Goal: Task Accomplishment & Management: Use online tool/utility

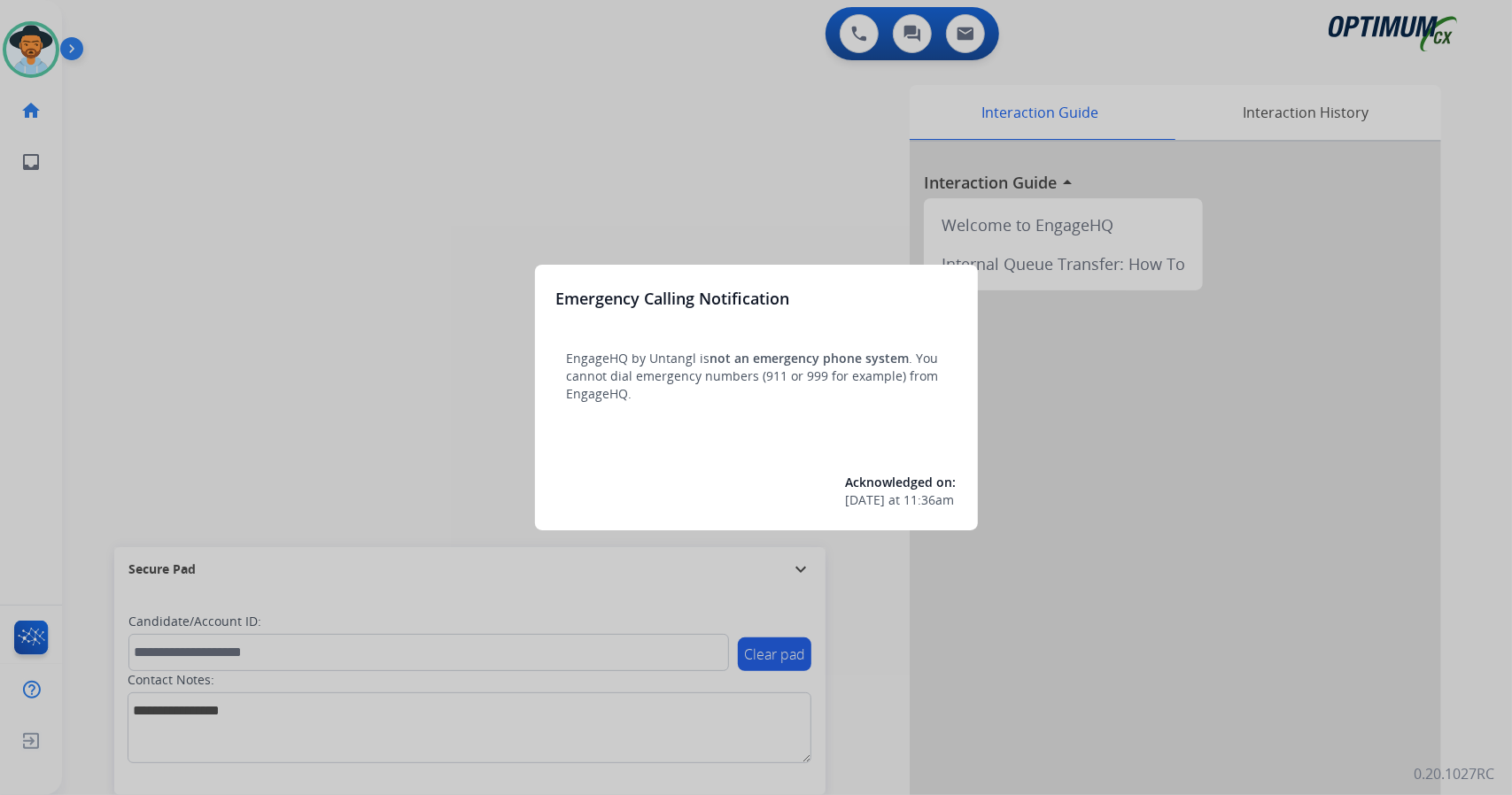
click at [285, 208] on div at bounding box center [756, 397] width 1512 height 795
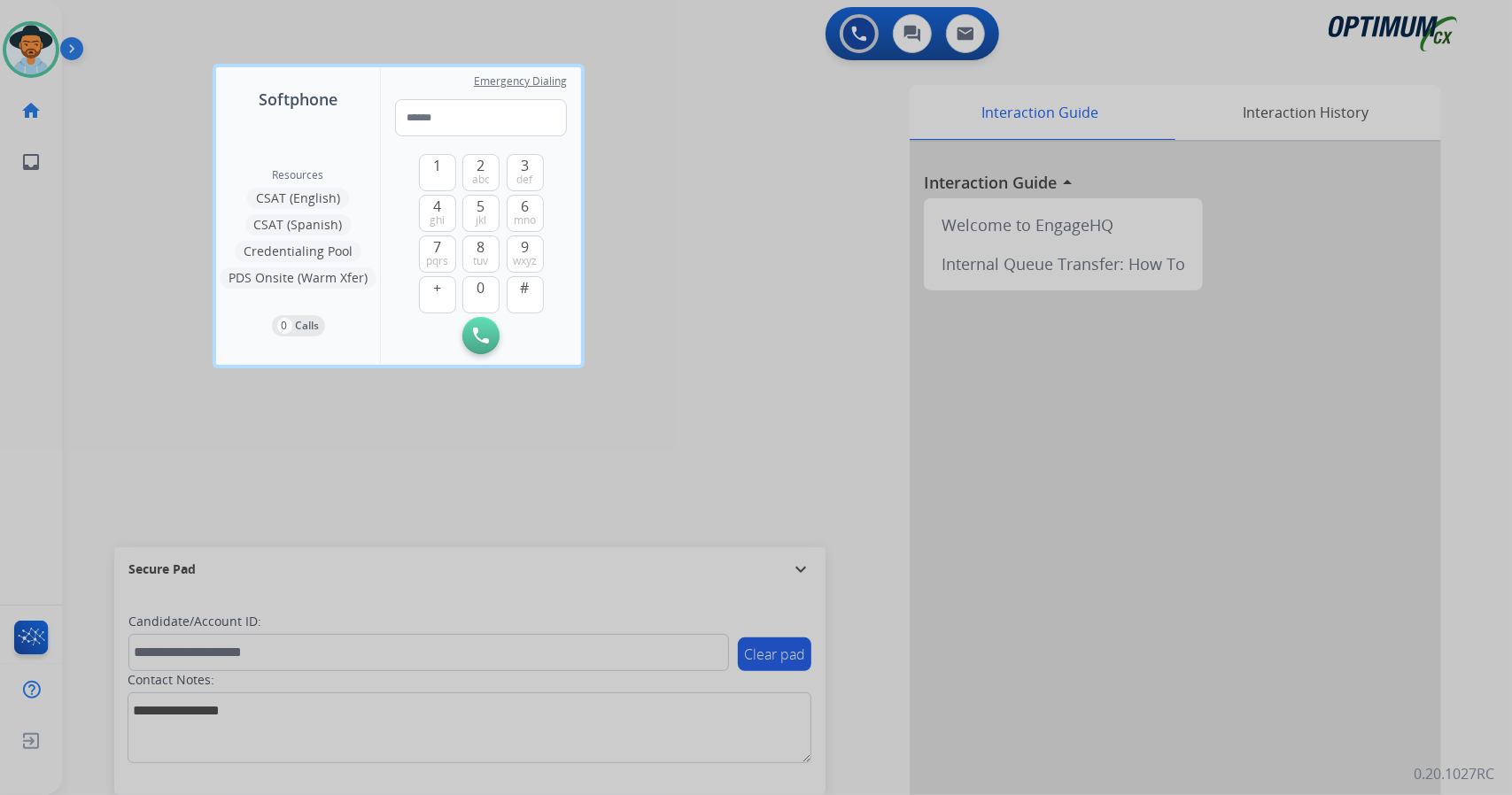
click at [185, 147] on div at bounding box center [756, 397] width 1512 height 795
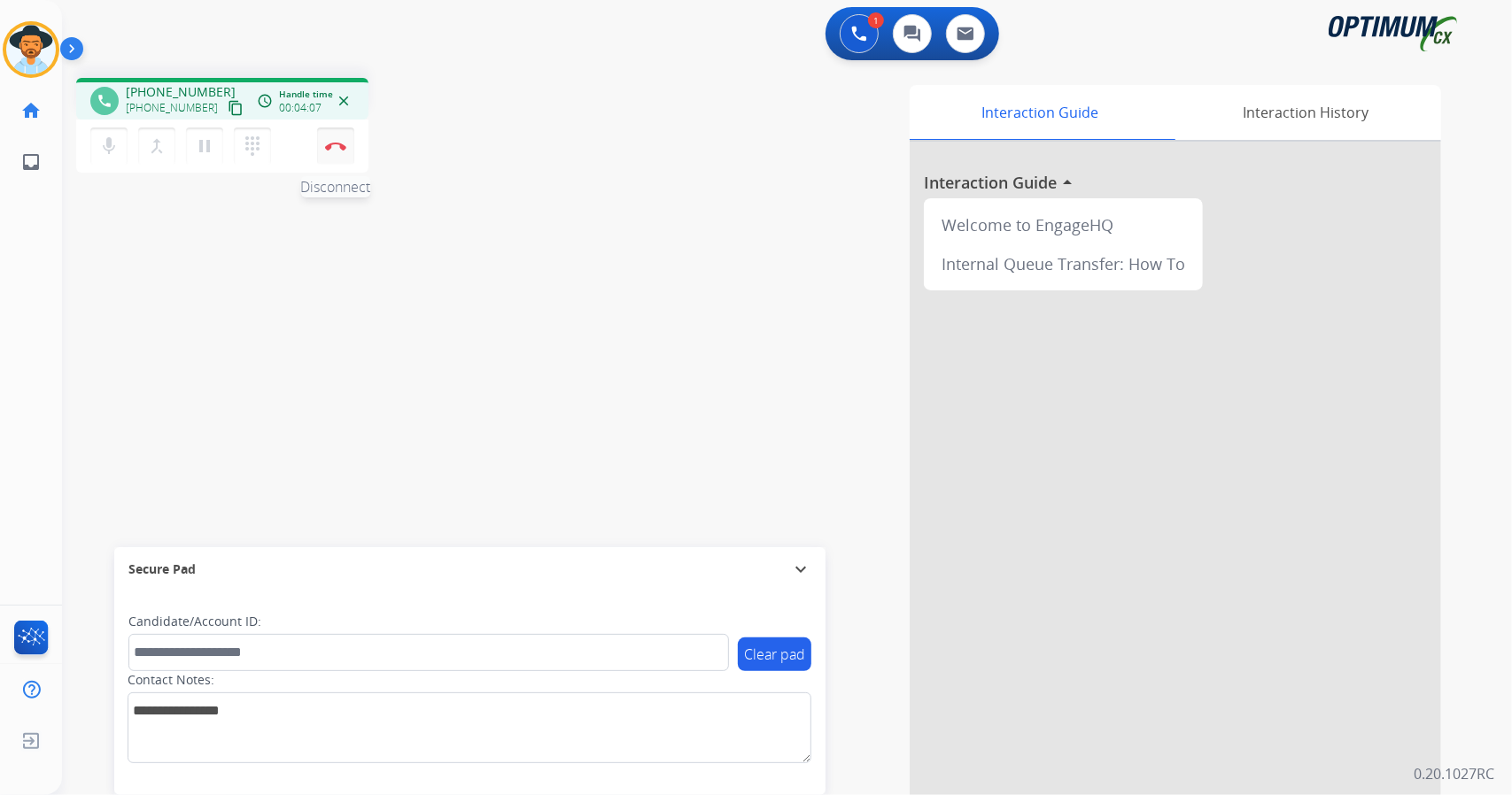
click at [353, 136] on button "Disconnect" at bounding box center [335, 146] width 37 height 37
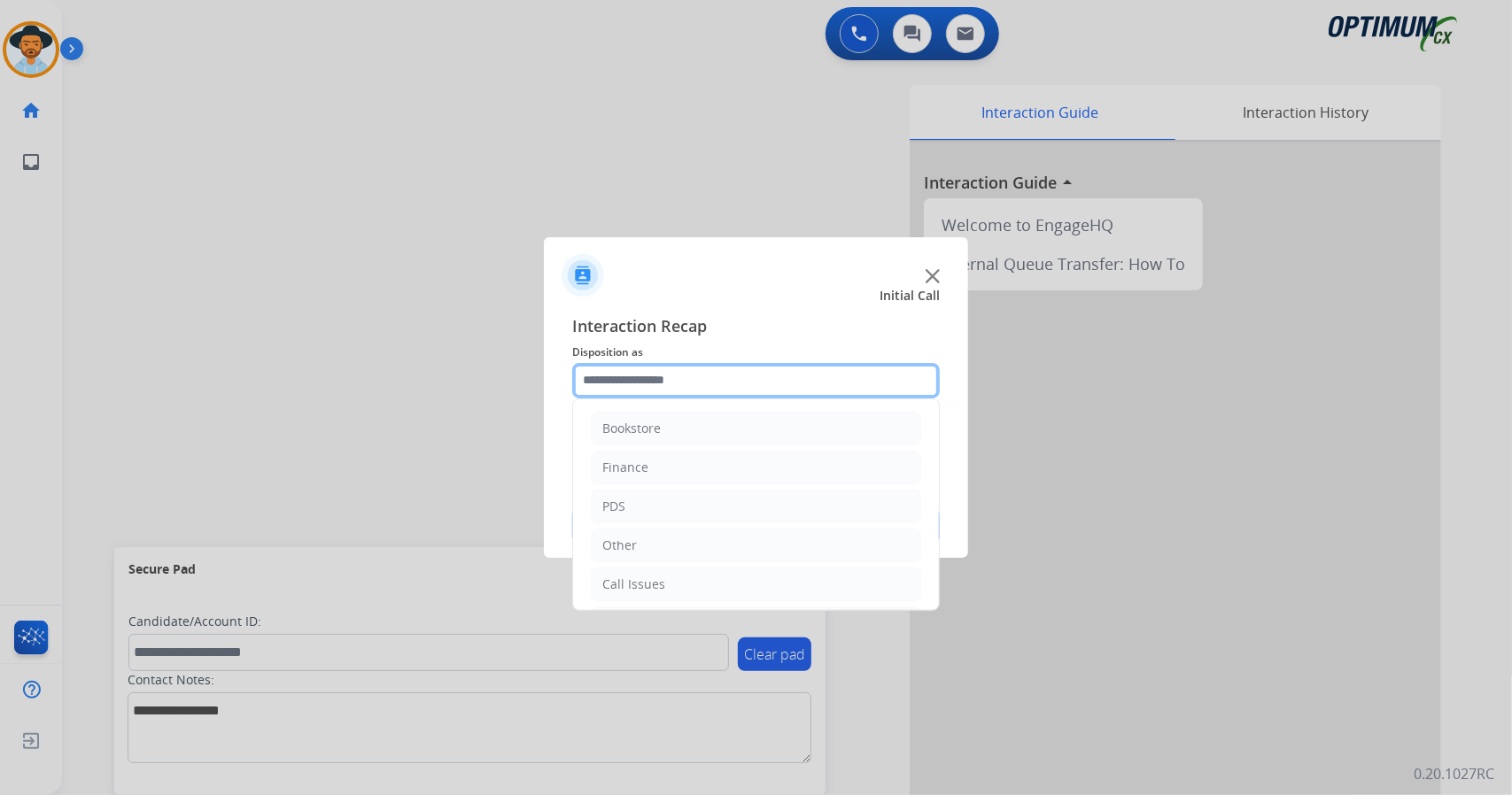
click at [749, 366] on input "text" at bounding box center [756, 380] width 368 height 35
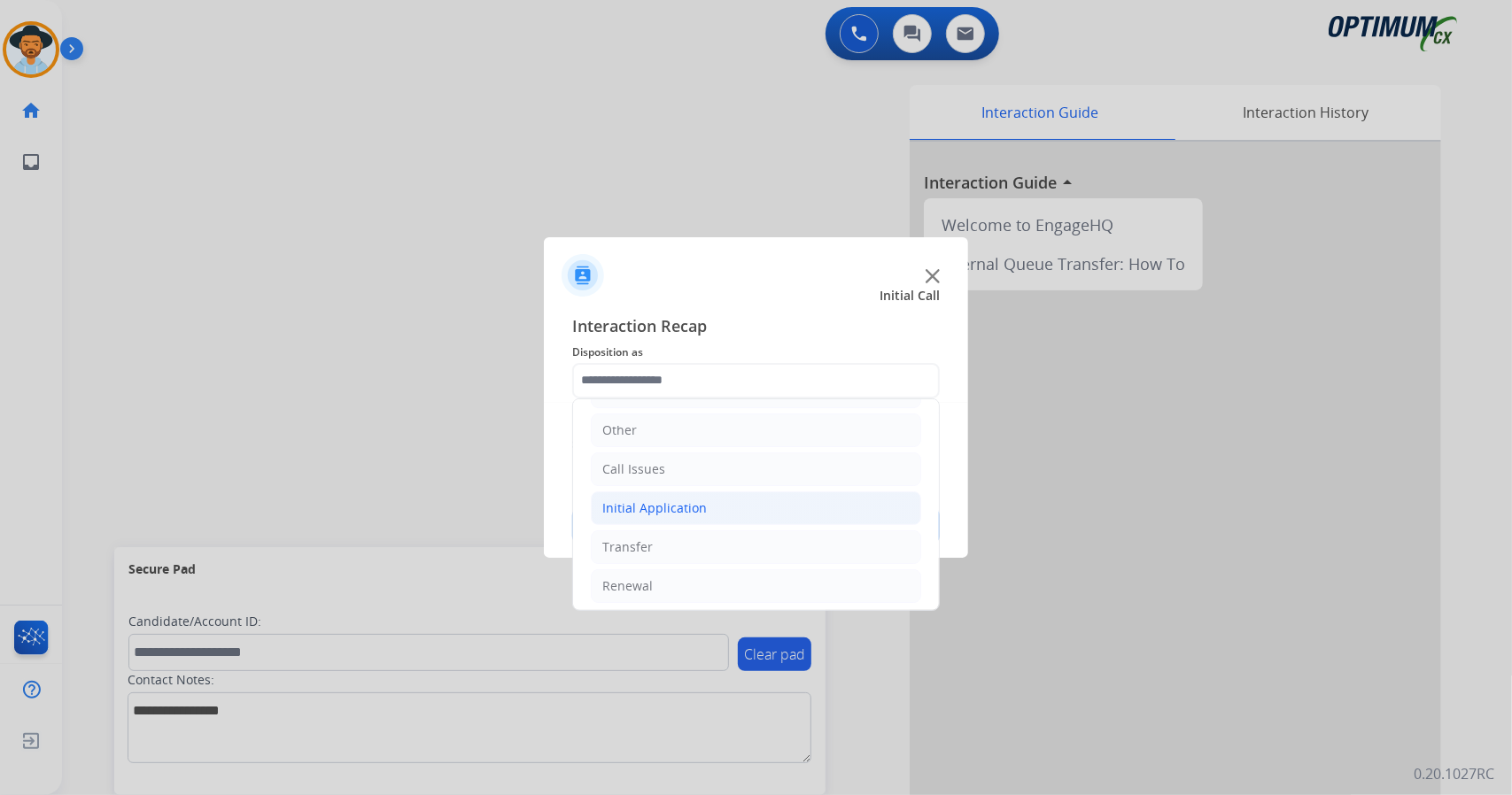
click at [742, 495] on li "Initial Application" at bounding box center [756, 507] width 330 height 33
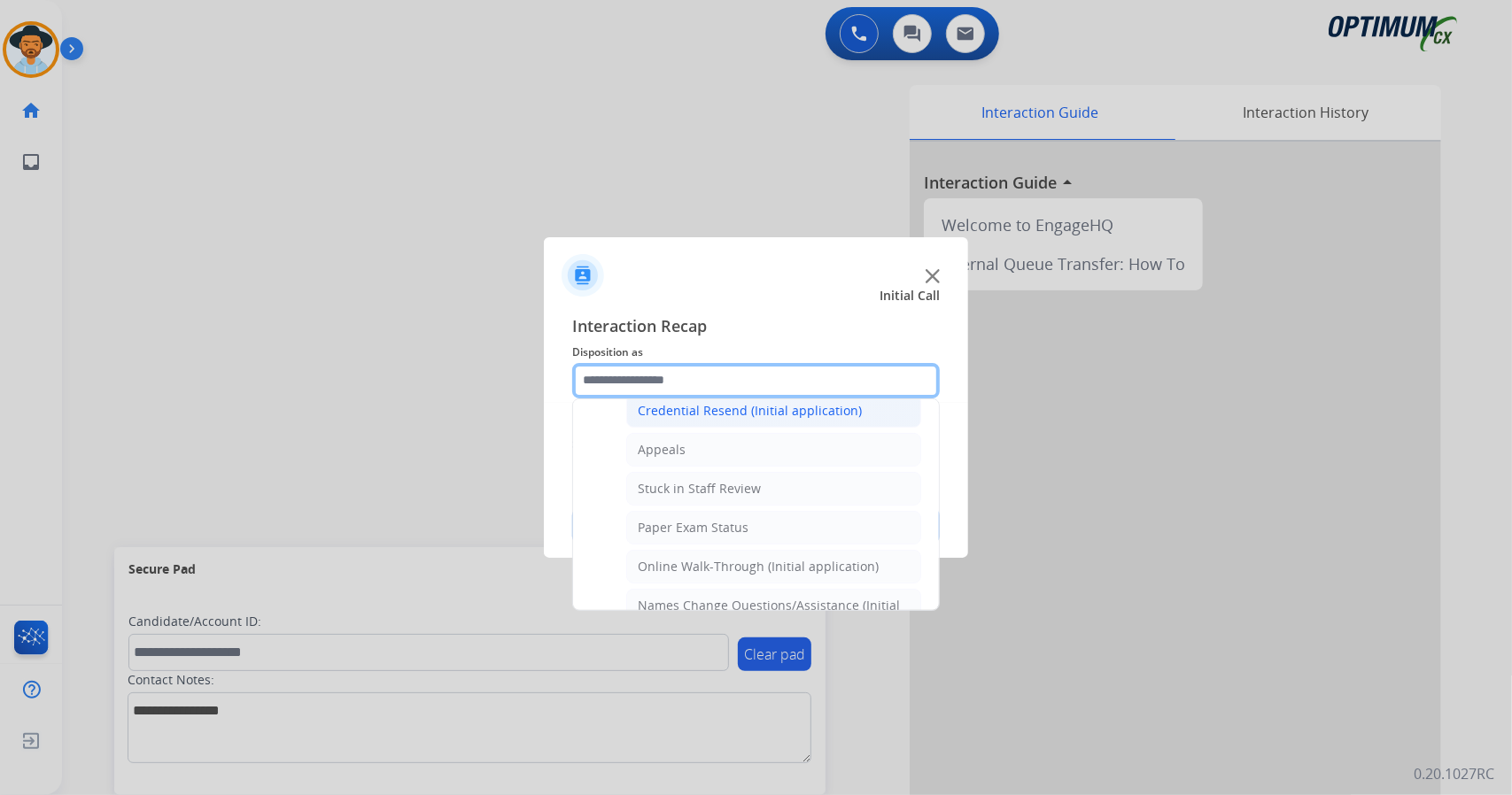
scroll to position [253, 0]
click at [734, 556] on div "Online Walk-Through (Initial application)" at bounding box center [758, 565] width 241 height 18
type input "**********"
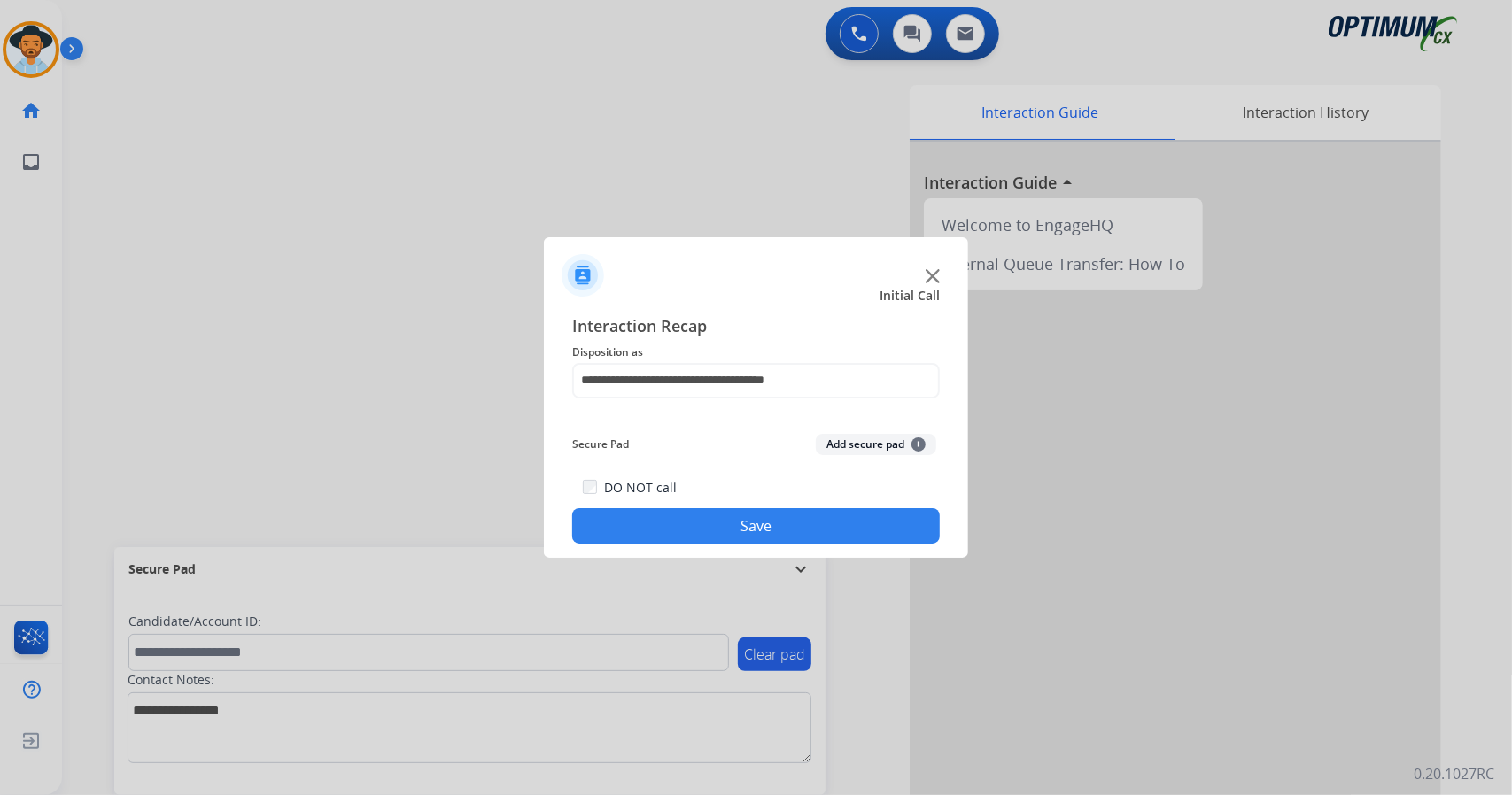
click at [732, 519] on button "Save" at bounding box center [756, 525] width 368 height 35
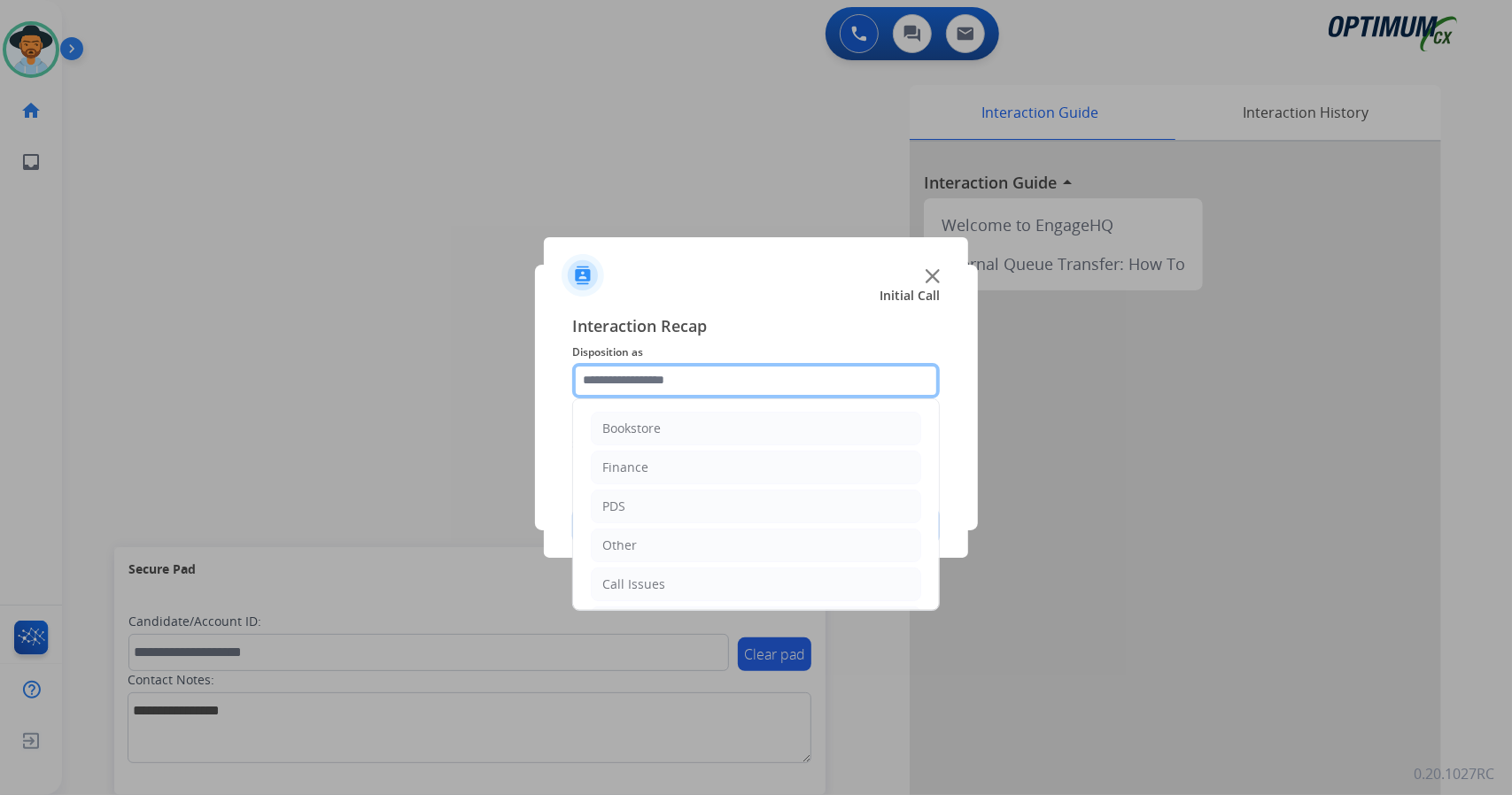
click at [667, 370] on input "text" at bounding box center [756, 380] width 368 height 35
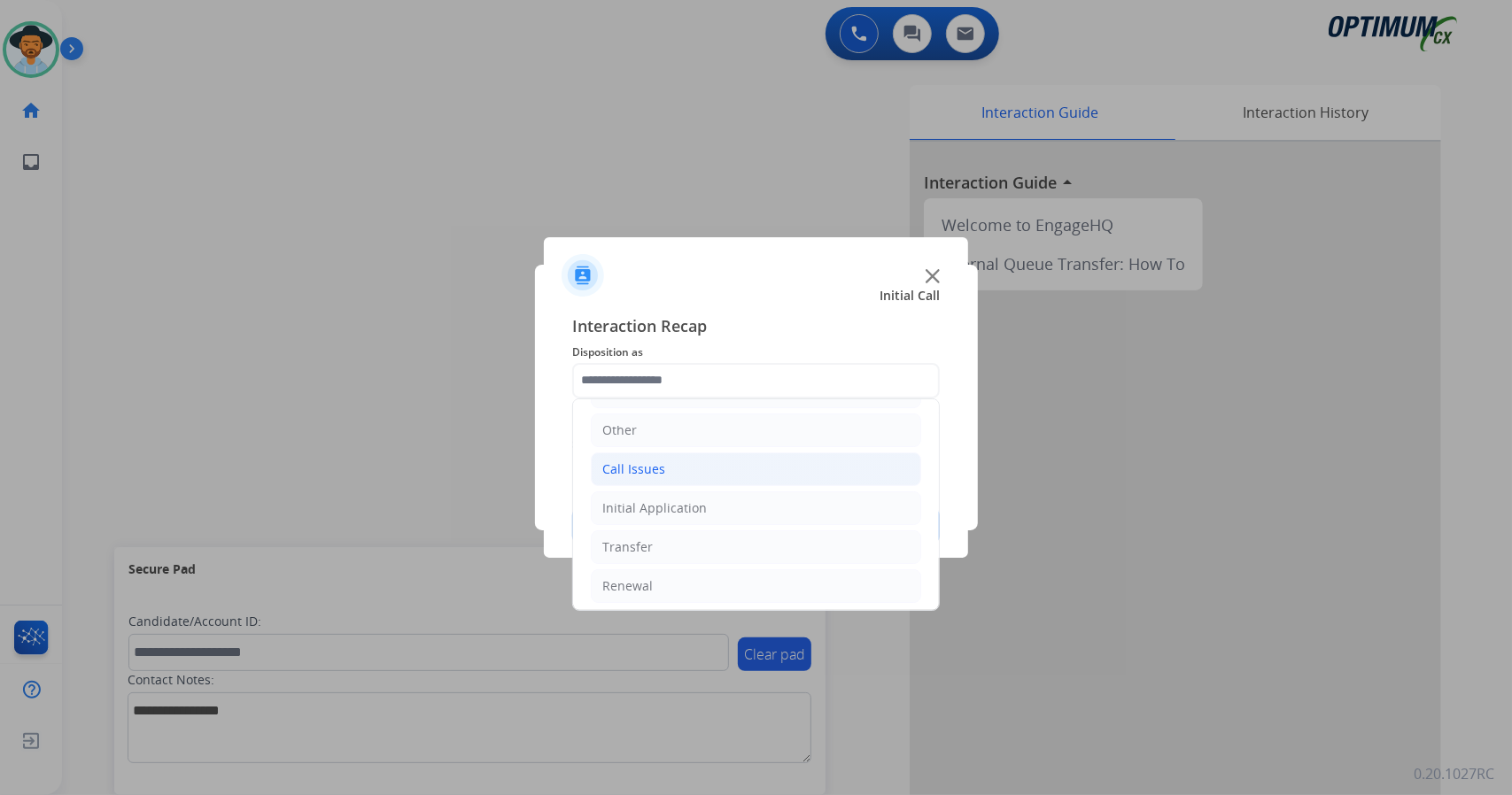
click at [724, 470] on li "Call Issues" at bounding box center [756, 468] width 330 height 33
click at [668, 577] on div "Dropped Call" at bounding box center [677, 586] width 78 height 18
type input "**********"
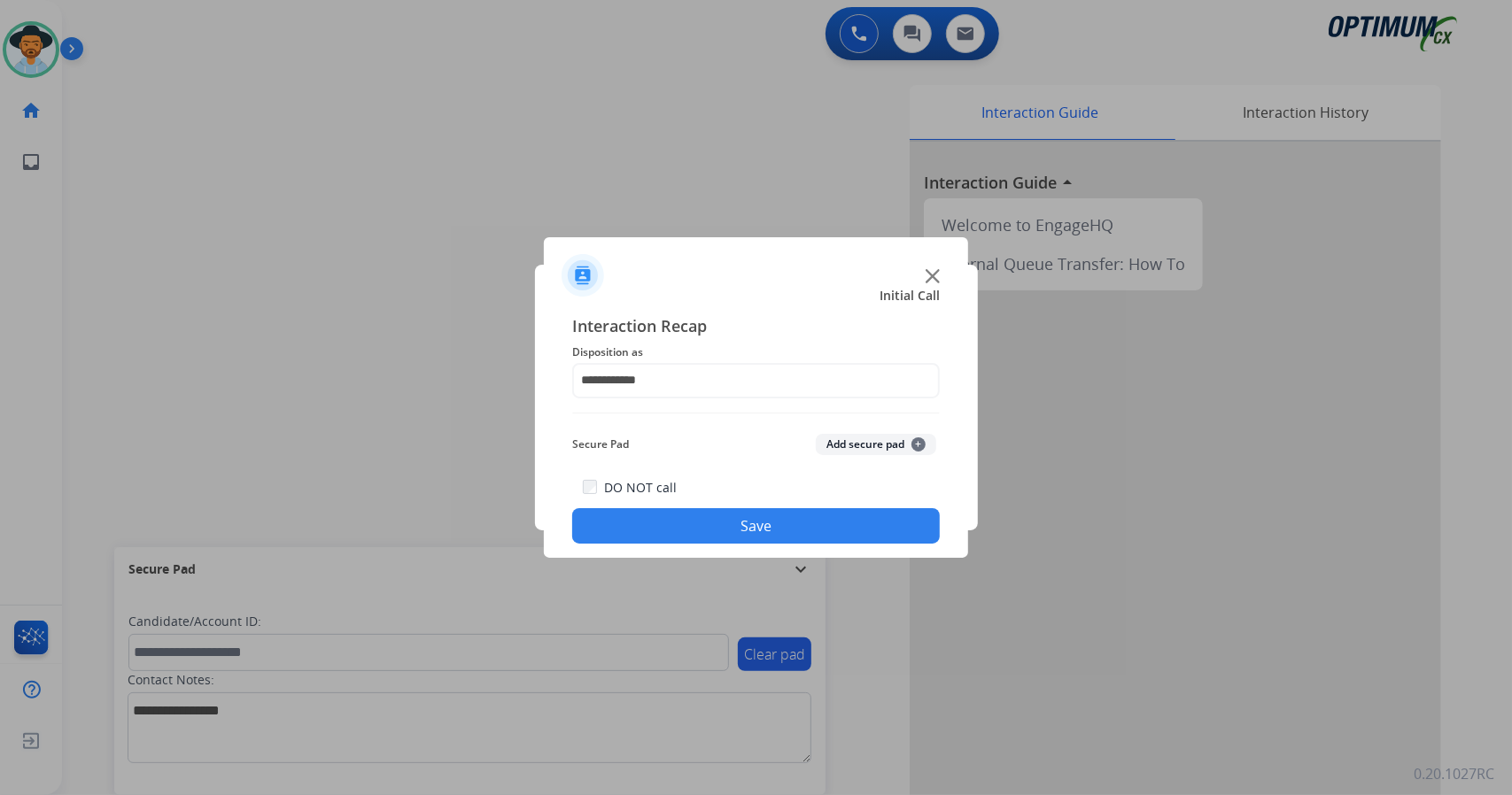
click at [667, 525] on button "Save" at bounding box center [756, 525] width 368 height 35
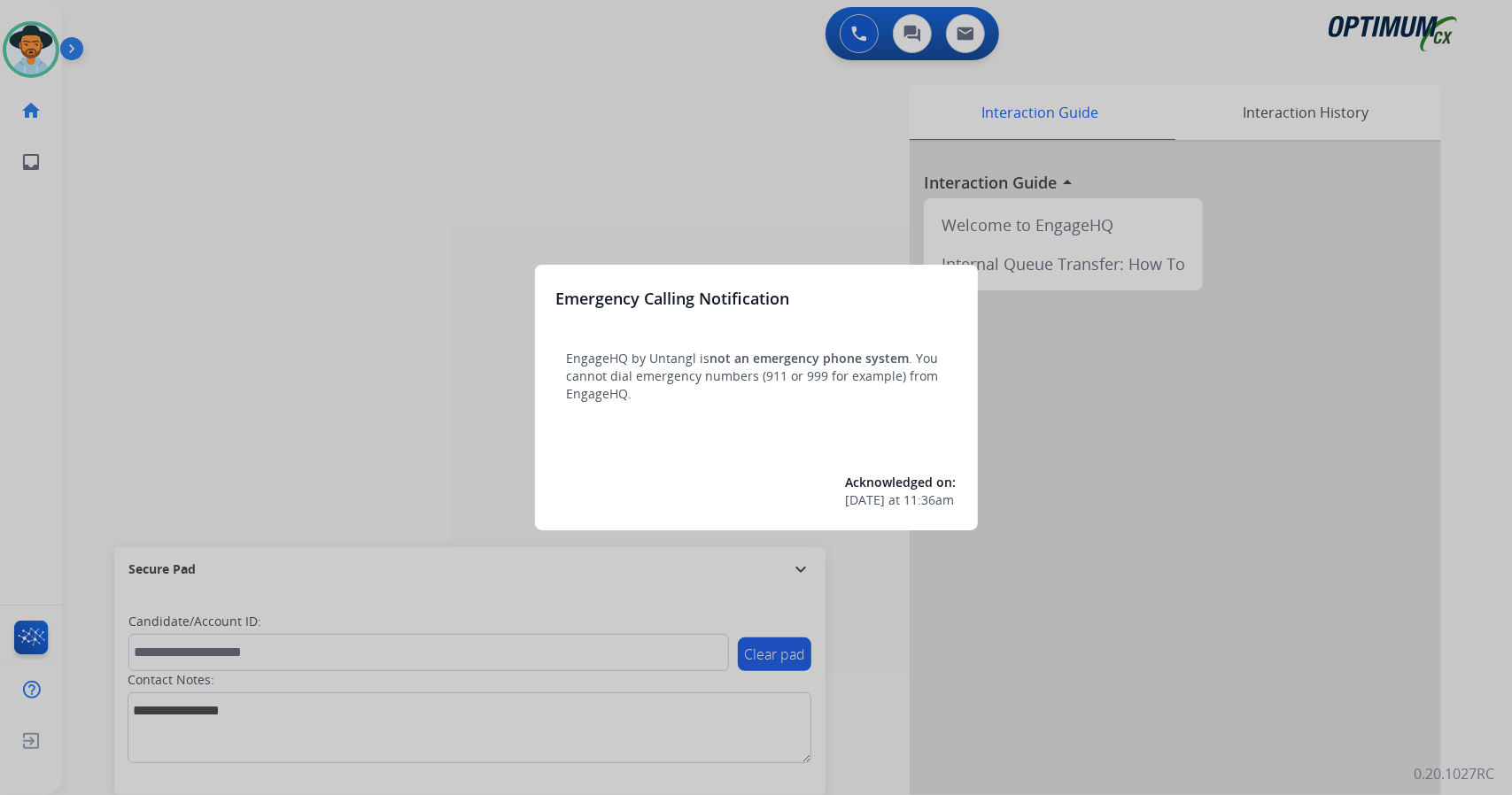
click at [322, 407] on div at bounding box center [756, 397] width 1512 height 795
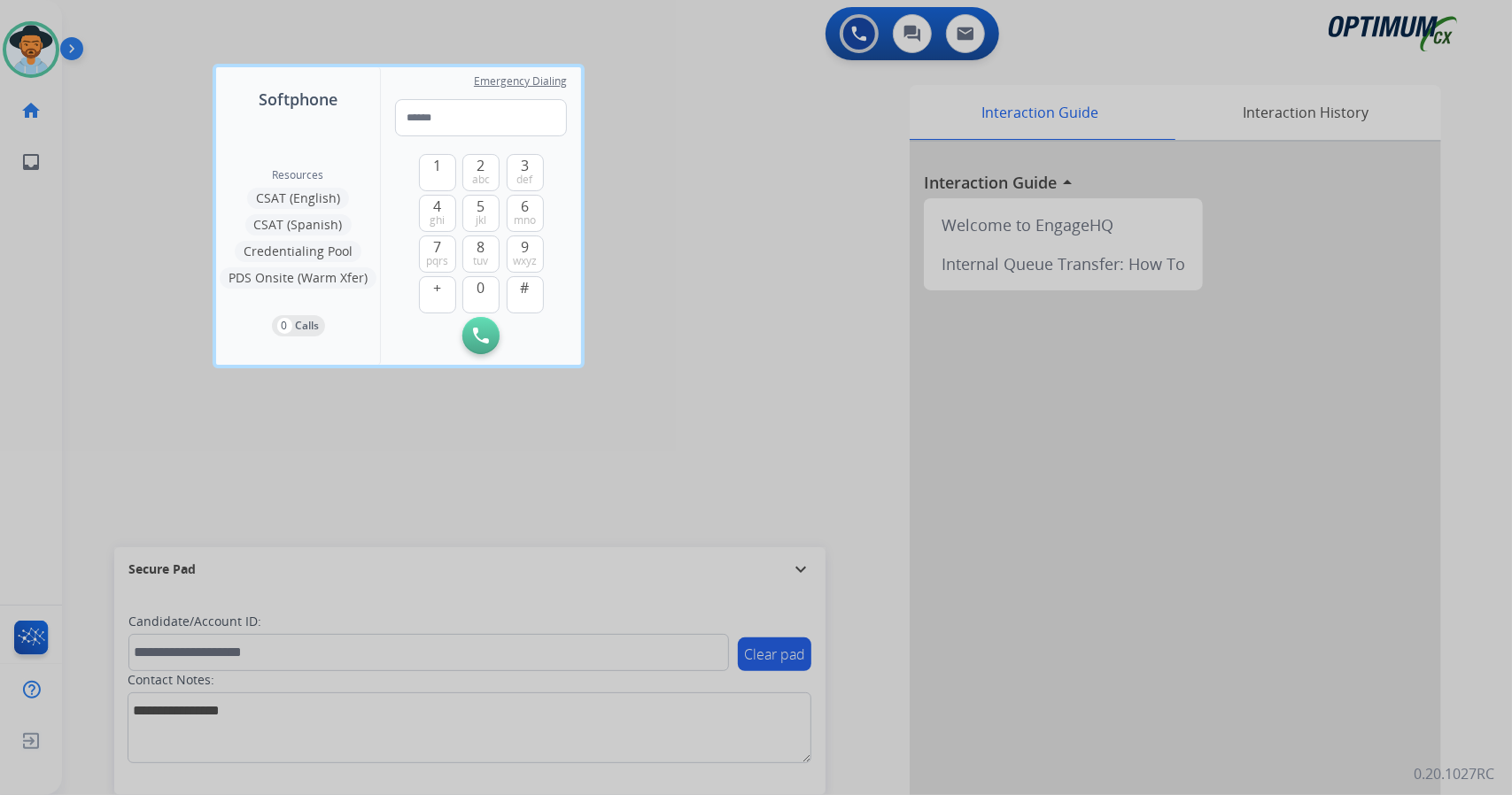
click at [114, 421] on div at bounding box center [756, 397] width 1512 height 795
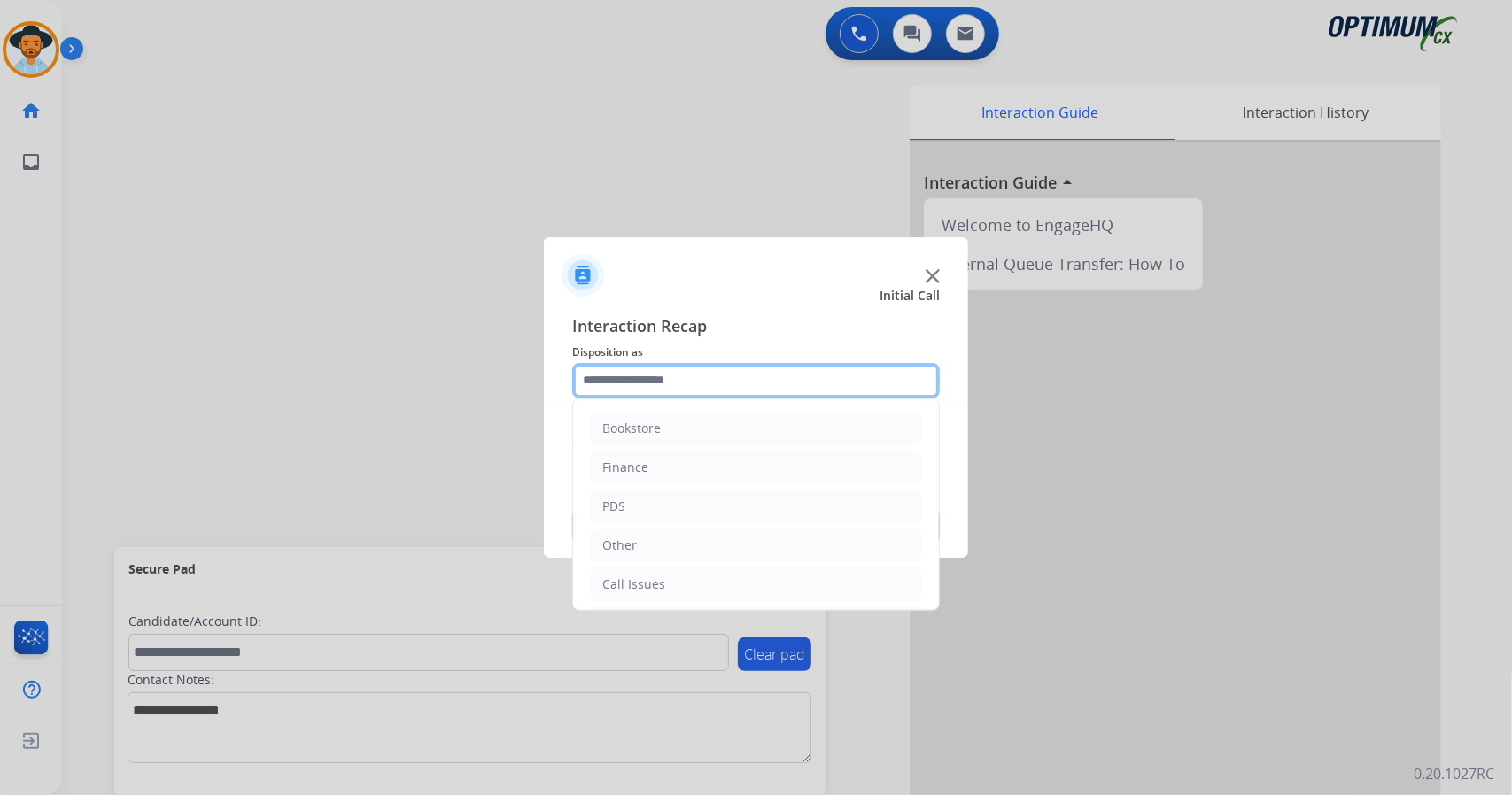
click at [694, 388] on input "text" at bounding box center [756, 380] width 368 height 35
click at [670, 580] on li "Call Issues" at bounding box center [756, 584] width 330 height 33
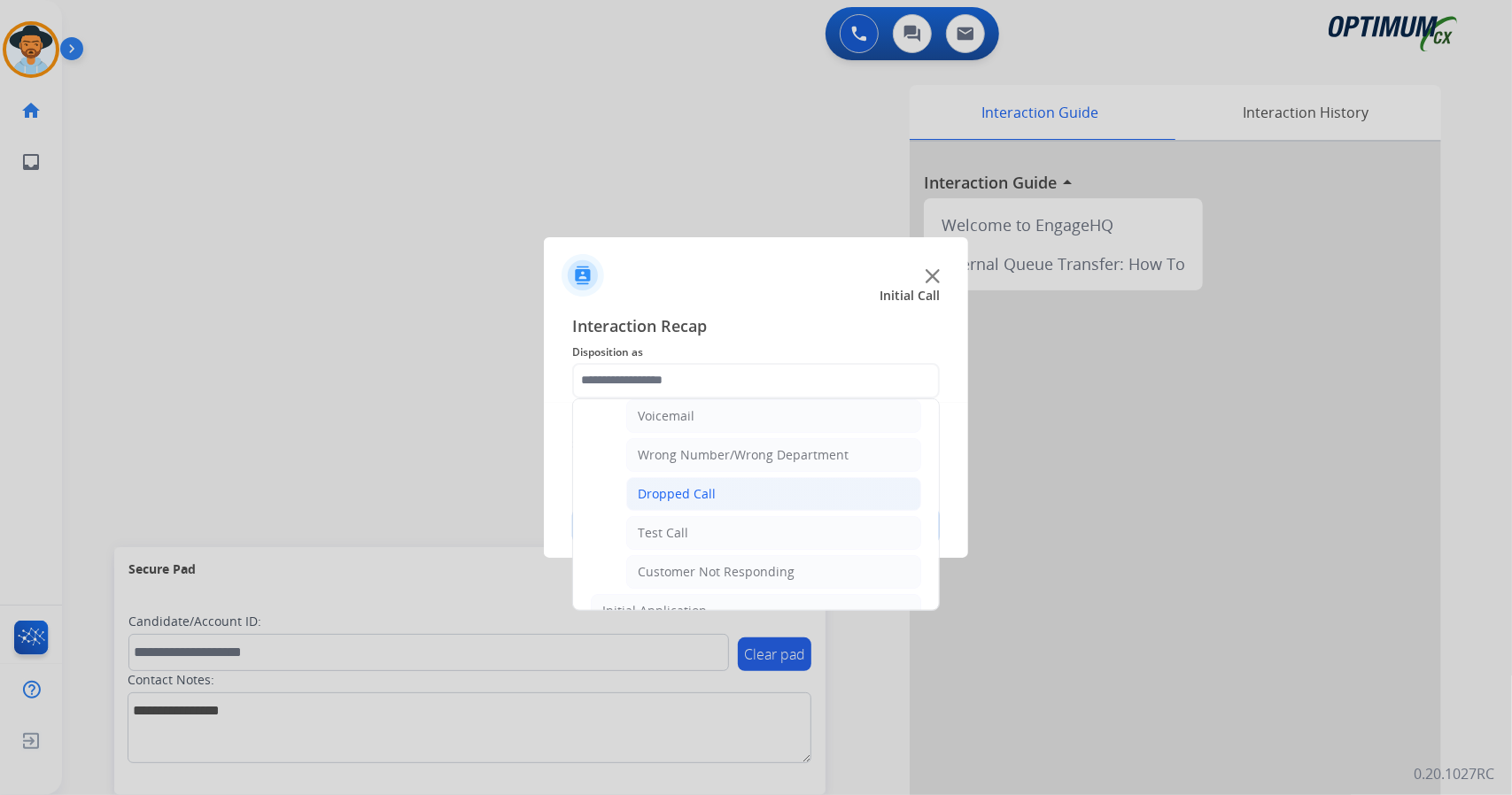
click at [706, 490] on div "Dropped Call" at bounding box center [677, 494] width 78 height 18
type input "**********"
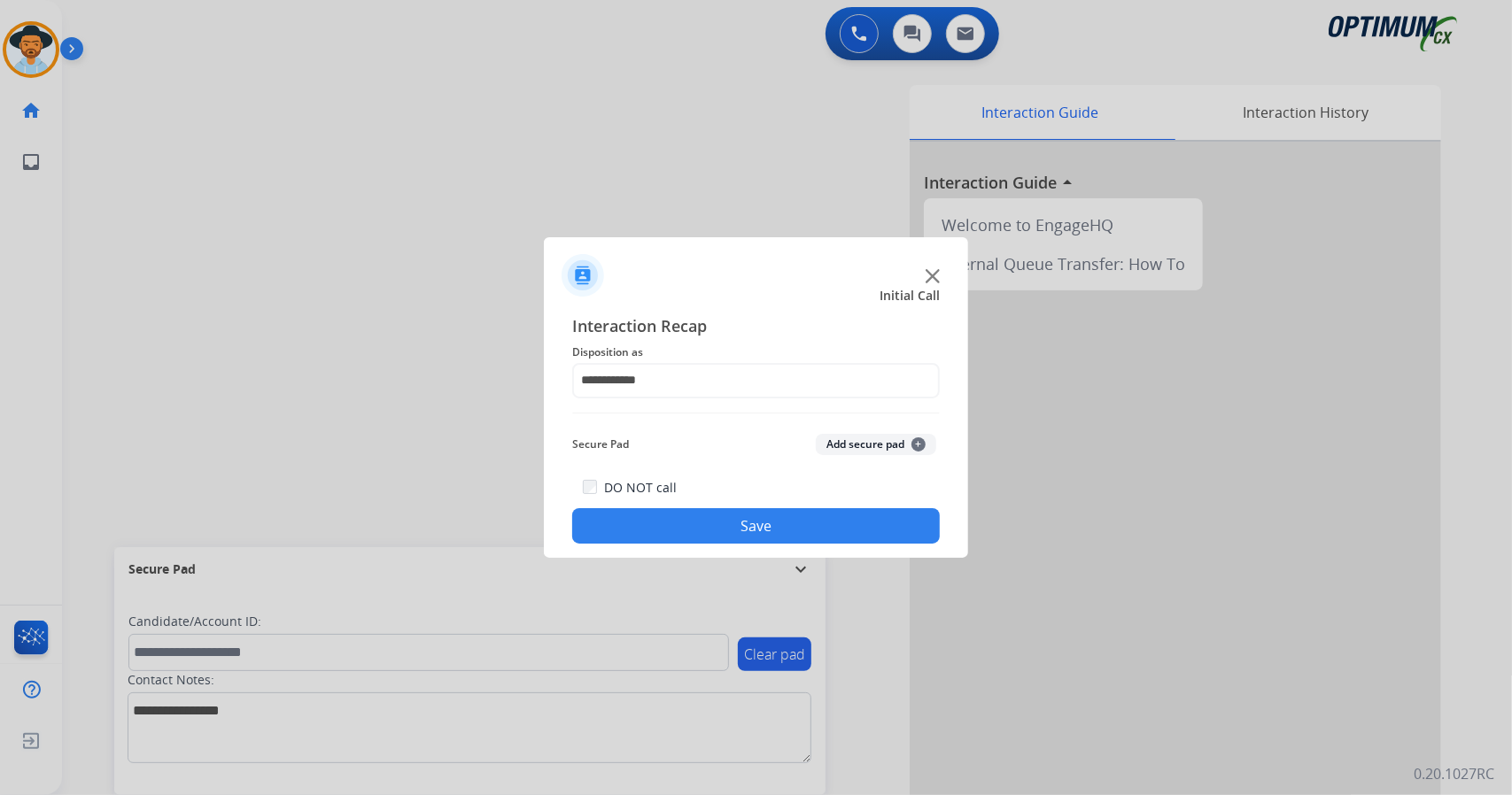
click at [735, 544] on div "DO NOT call Save" at bounding box center [756, 510] width 368 height 67
click at [735, 537] on button "Save" at bounding box center [756, 525] width 368 height 35
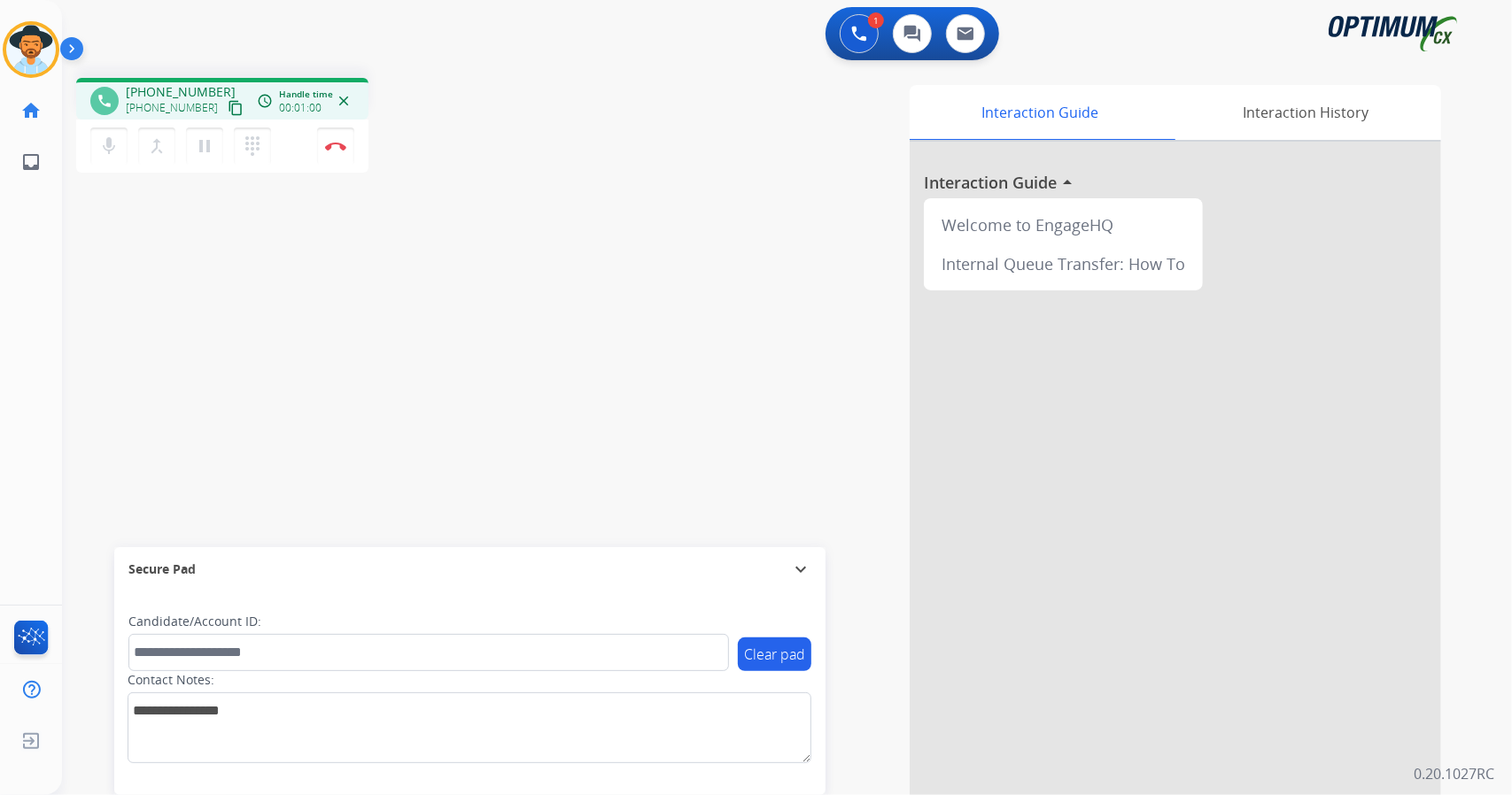
click at [228, 115] on mat-icon "content_copy" at bounding box center [235, 108] width 16 height 16
click at [333, 141] on img at bounding box center [336, 145] width 21 height 9
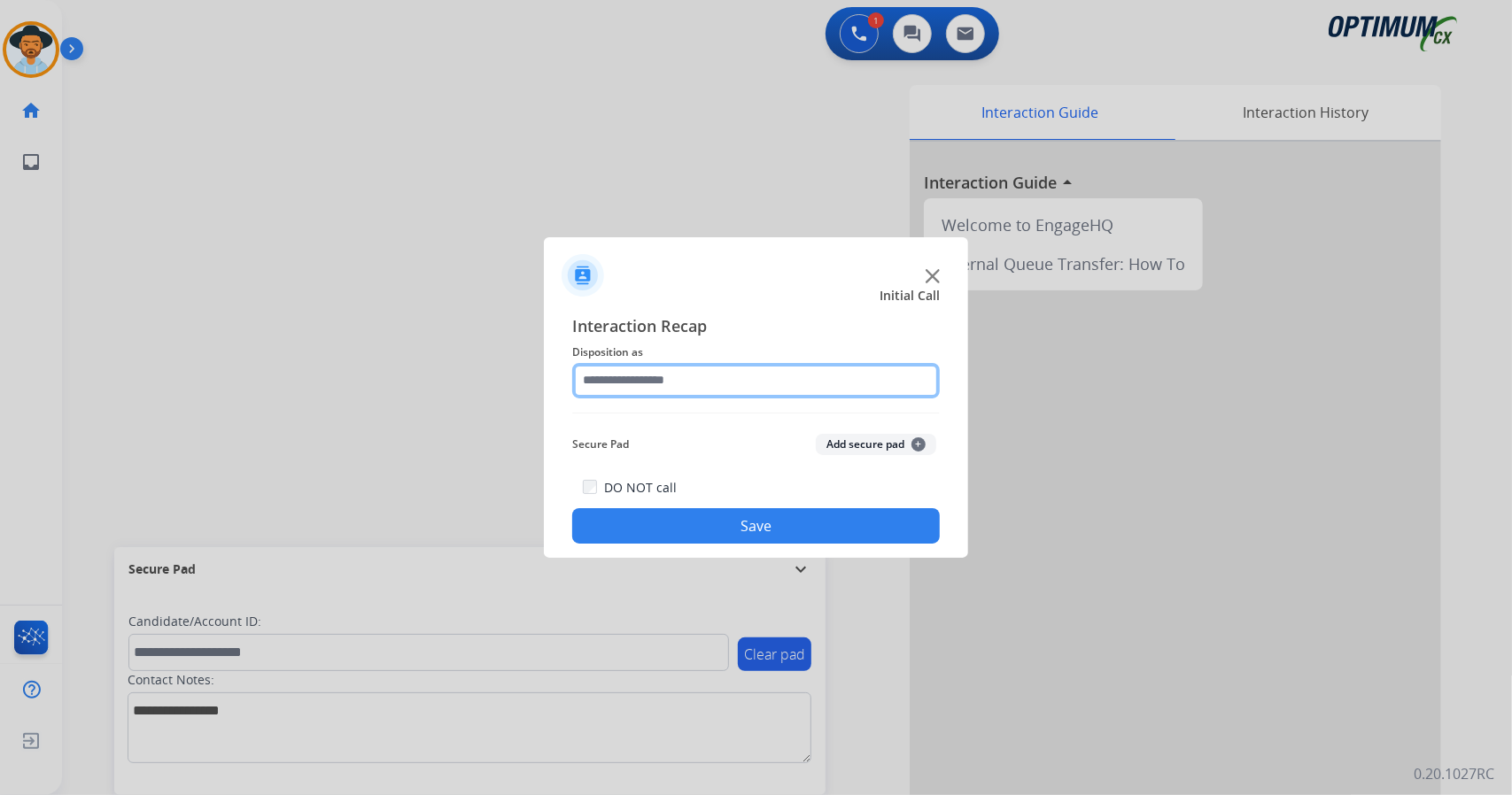
click at [712, 381] on input "text" at bounding box center [756, 380] width 368 height 35
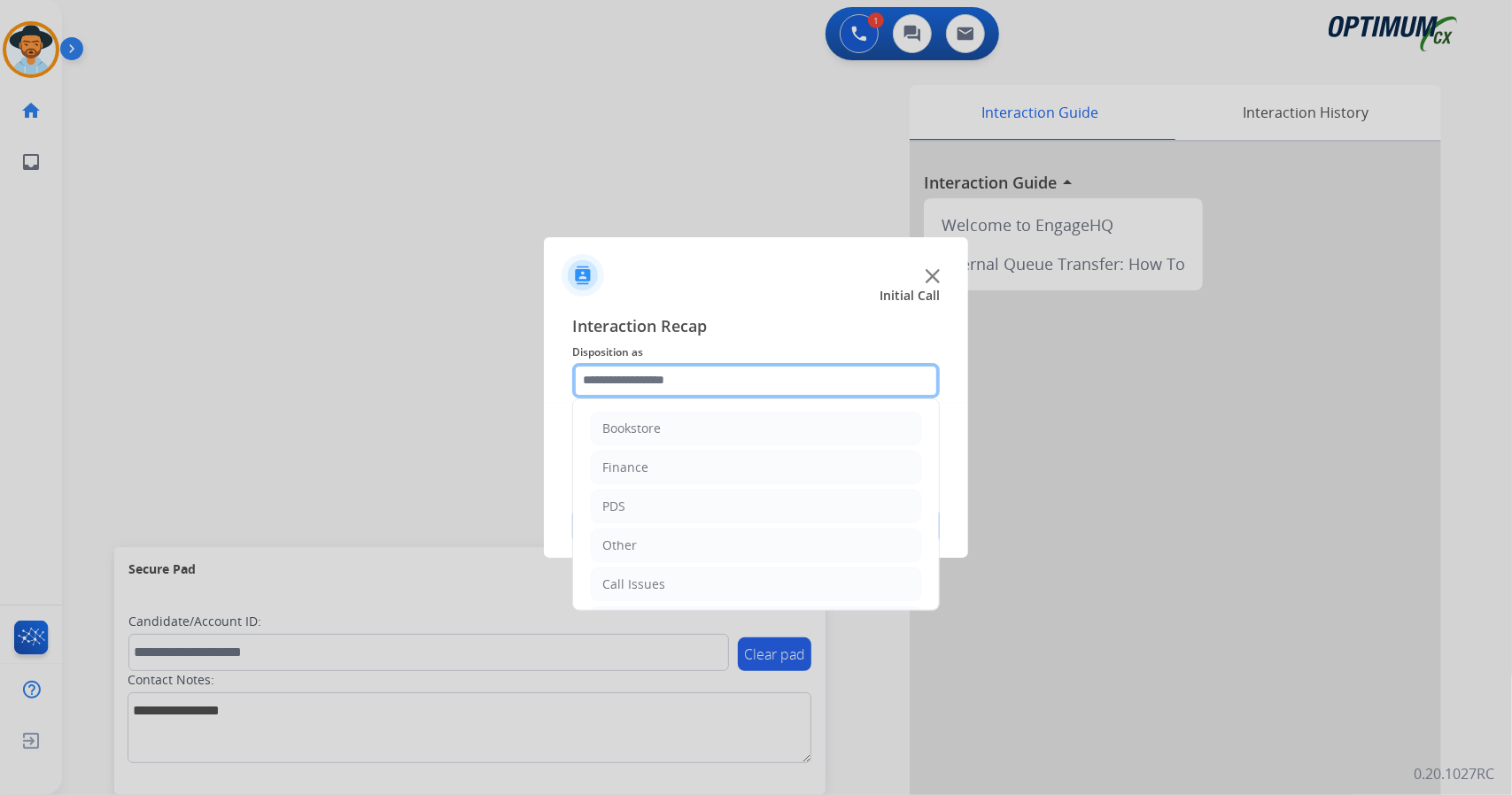
scroll to position [115, 0]
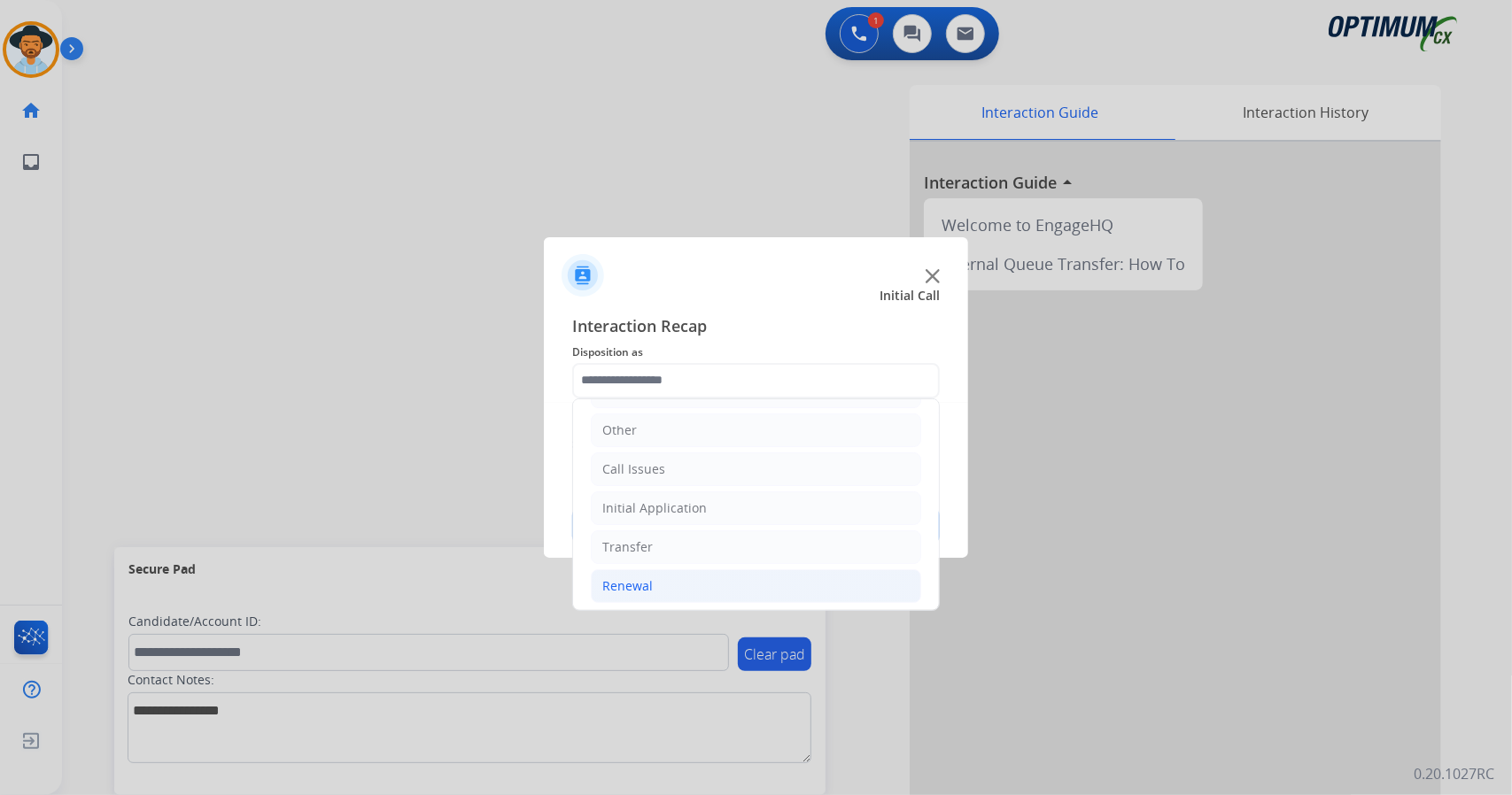
click at [659, 569] on li "Renewal" at bounding box center [756, 586] width 330 height 33
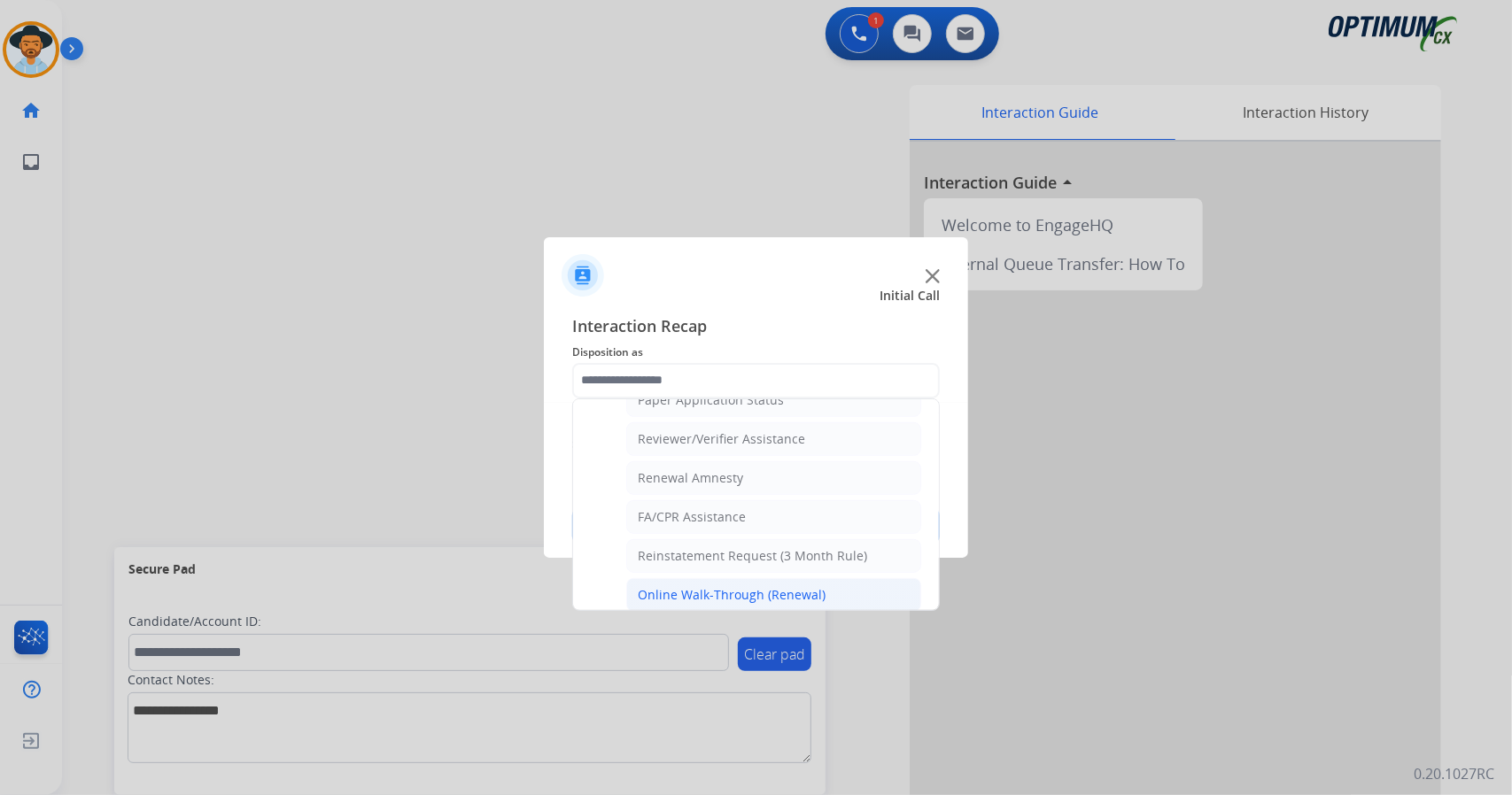
click at [667, 586] on div "Online Walk-Through (Renewal)" at bounding box center [732, 594] width 188 height 18
type input "**********"
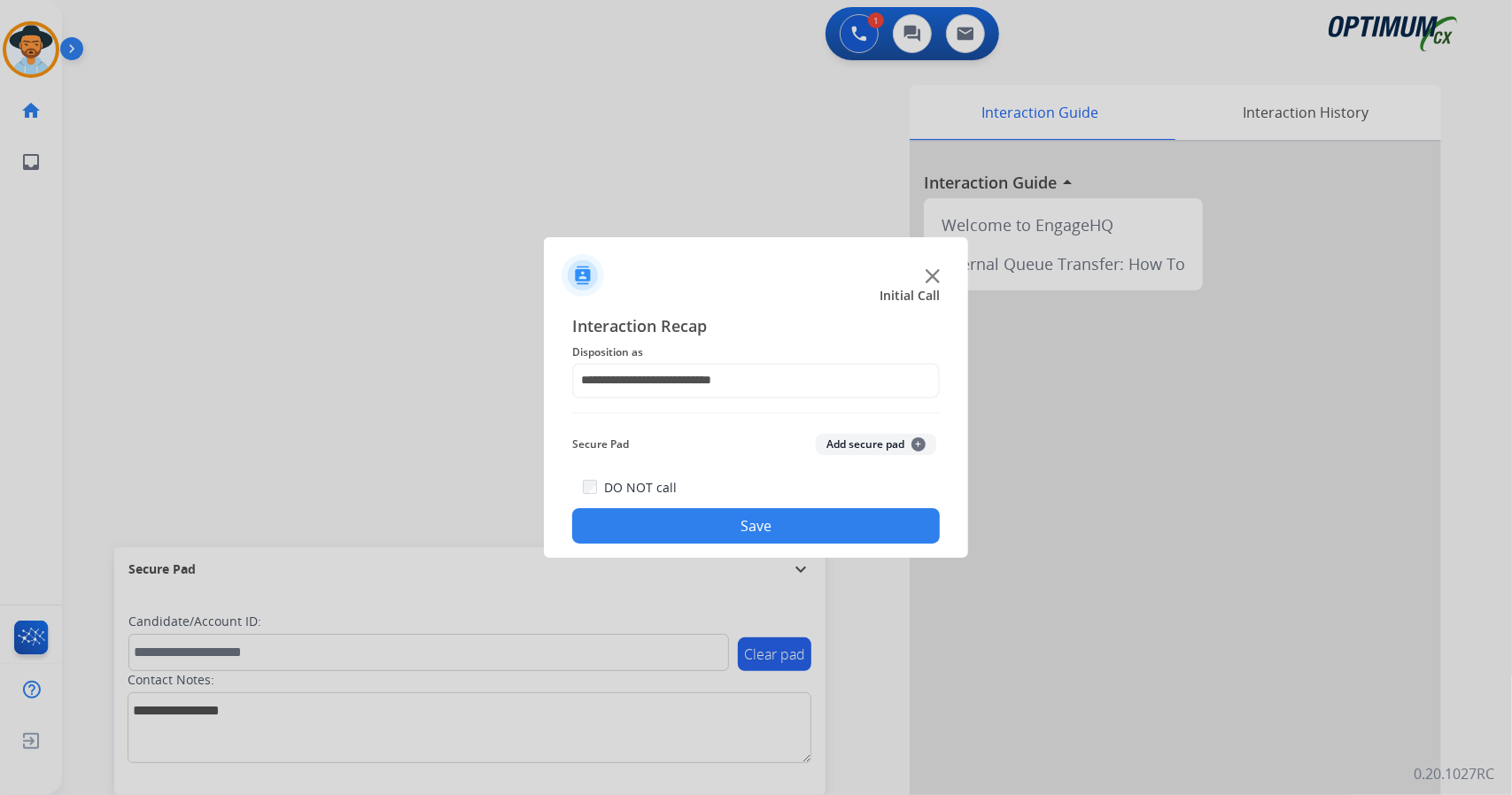
click at [645, 533] on button "Save" at bounding box center [756, 525] width 368 height 35
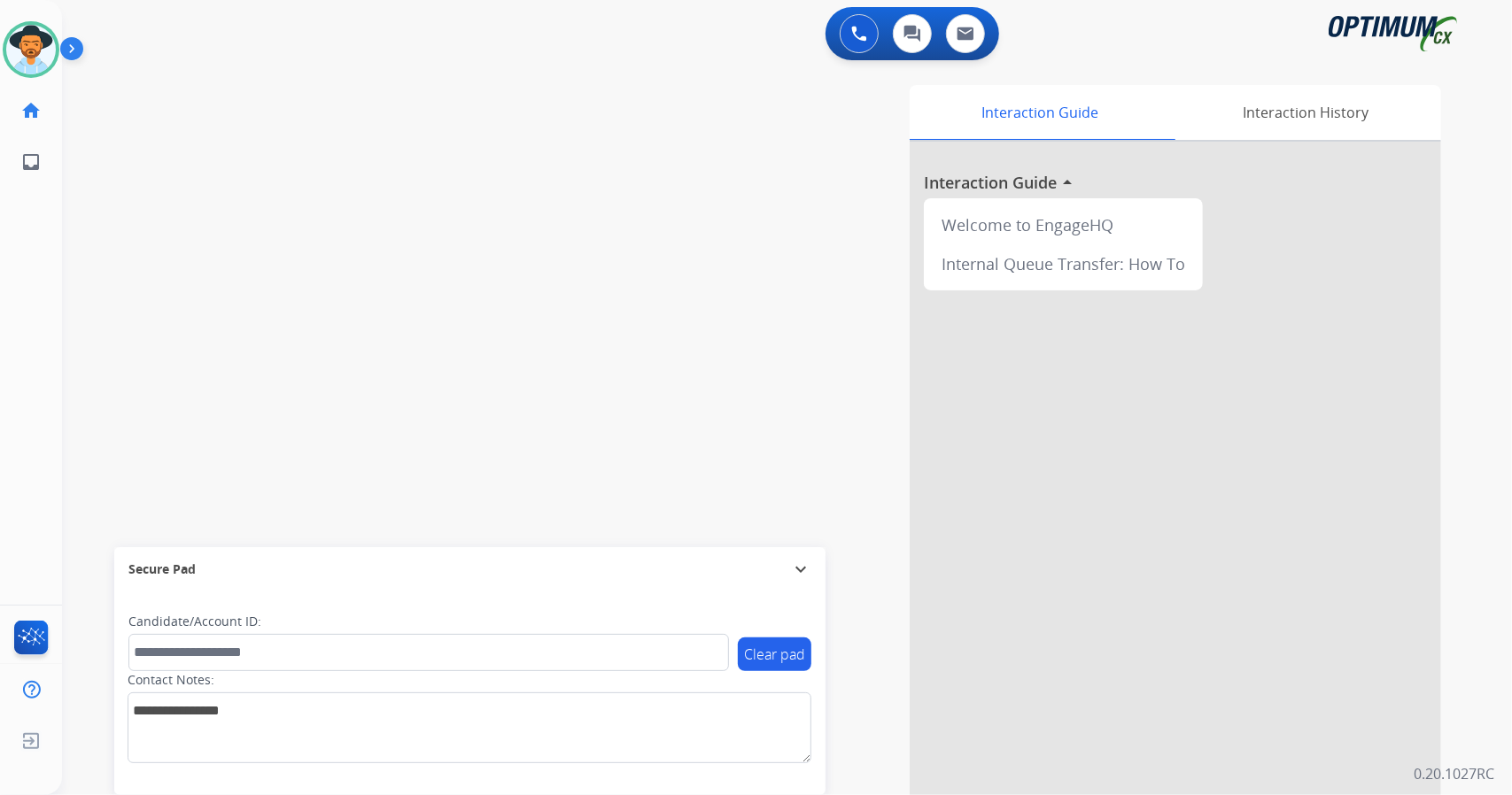
click at [232, 432] on div "swap_horiz Break voice bridge close_fullscreen Connect 3-Way Call merge_type Se…" at bounding box center [765, 432] width 1407 height 738
click at [19, 45] on img at bounding box center [31, 49] width 49 height 49
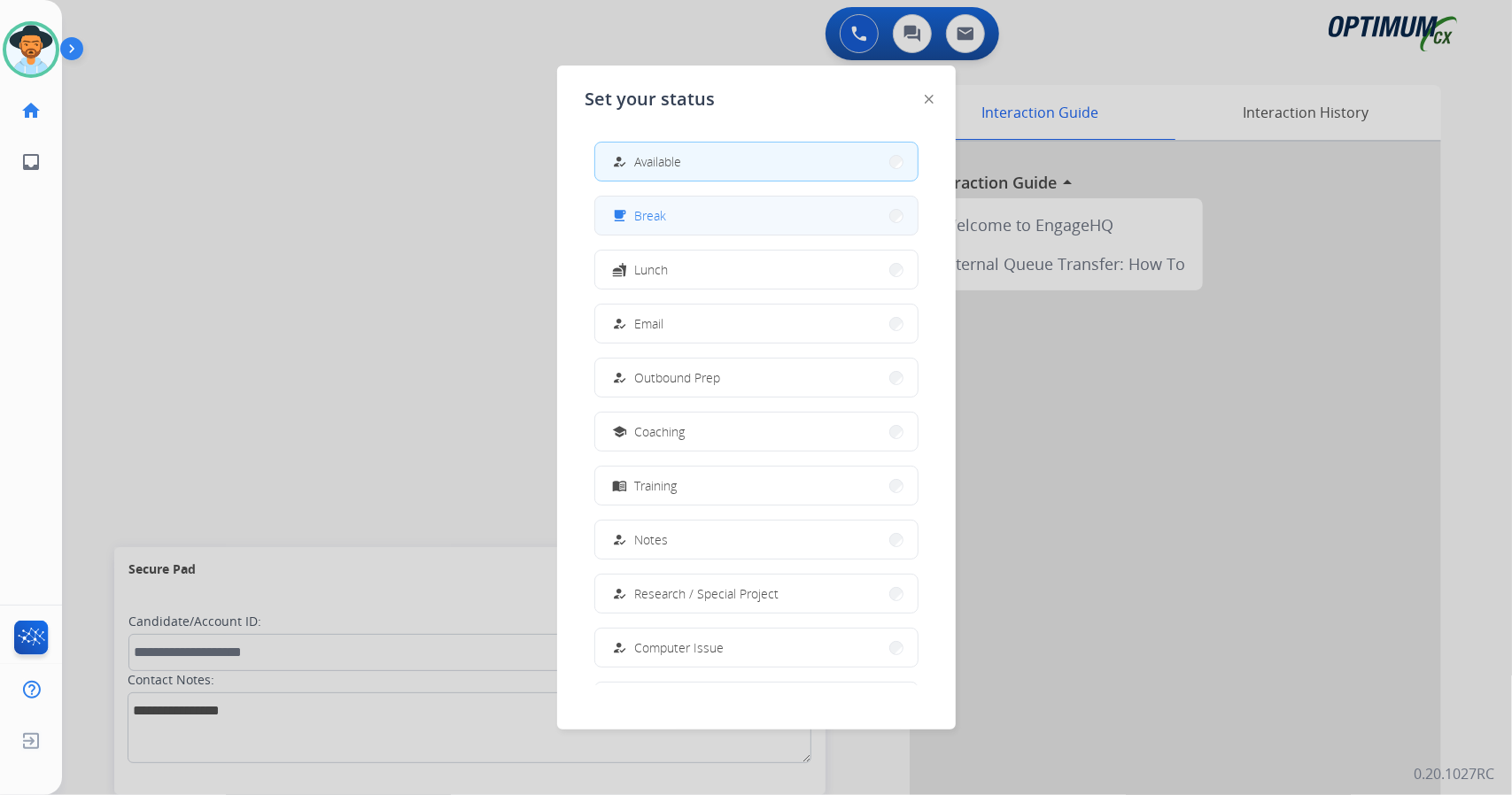
click at [732, 227] on button "free_breakfast Break" at bounding box center [756, 215] width 322 height 38
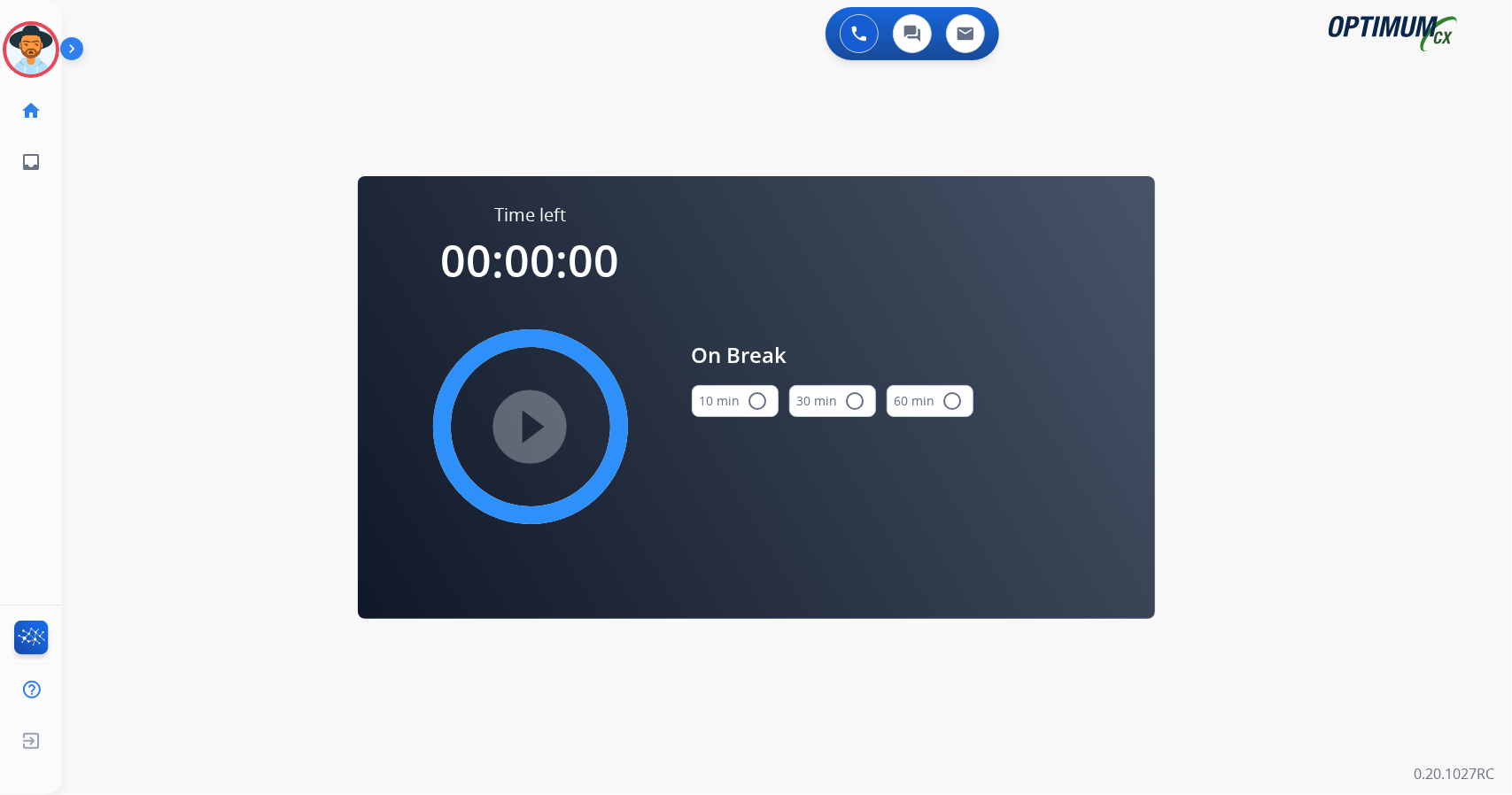
click at [1470, 242] on div "0 Voice Interactions 0 Chat Interactions 0 Email Interactions swap_horiz Break …" at bounding box center [786, 397] width 1449 height 795
click at [748, 409] on mat-icon "radio_button_unchecked" at bounding box center [757, 401] width 21 height 21
click at [537, 424] on mat-icon "play_circle_filled" at bounding box center [530, 426] width 21 height 21
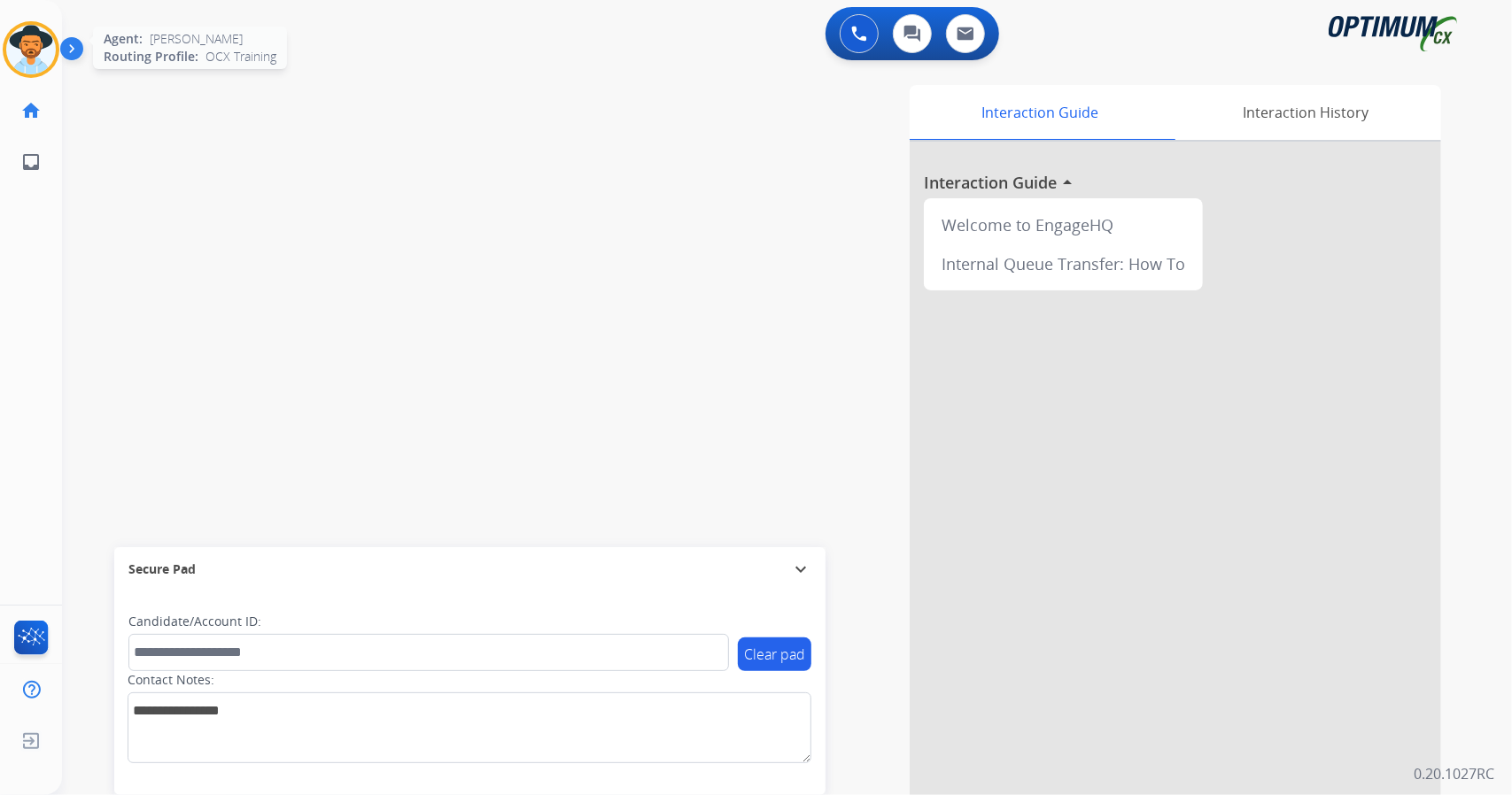
click at [37, 27] on img at bounding box center [31, 49] width 49 height 49
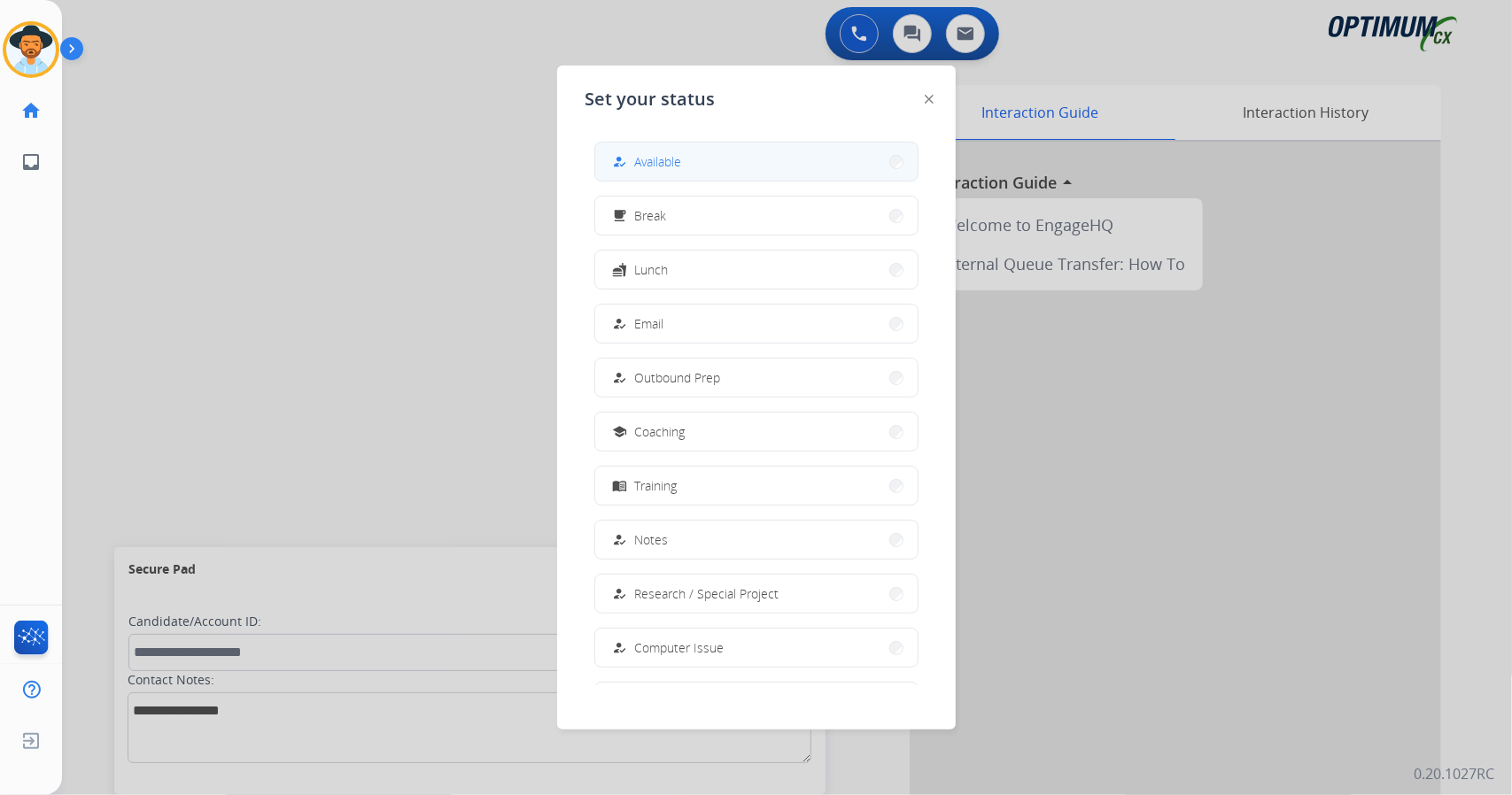
click at [722, 153] on button "how_to_reg Available" at bounding box center [756, 161] width 322 height 38
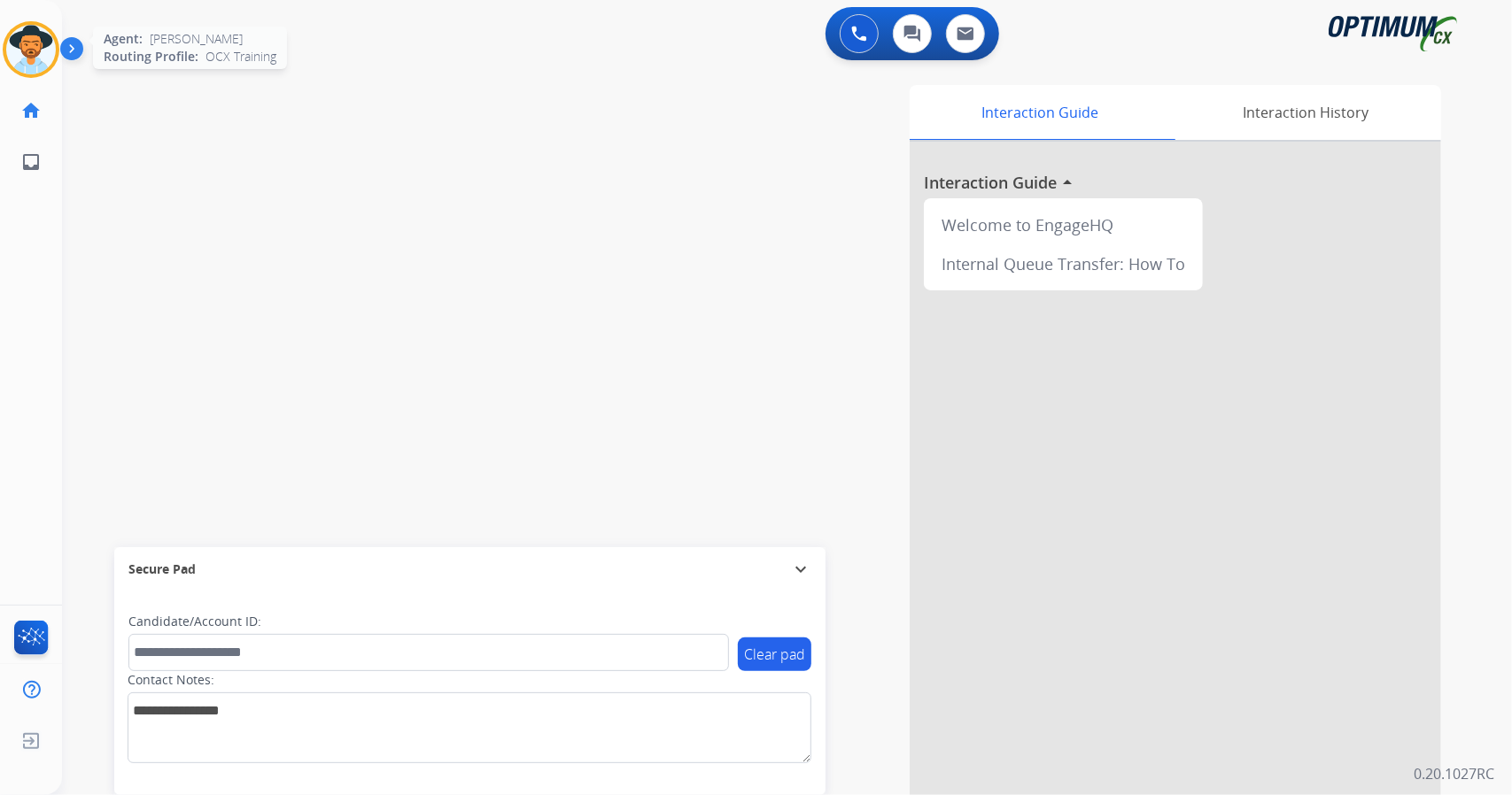
click at [30, 45] on img at bounding box center [31, 49] width 49 height 49
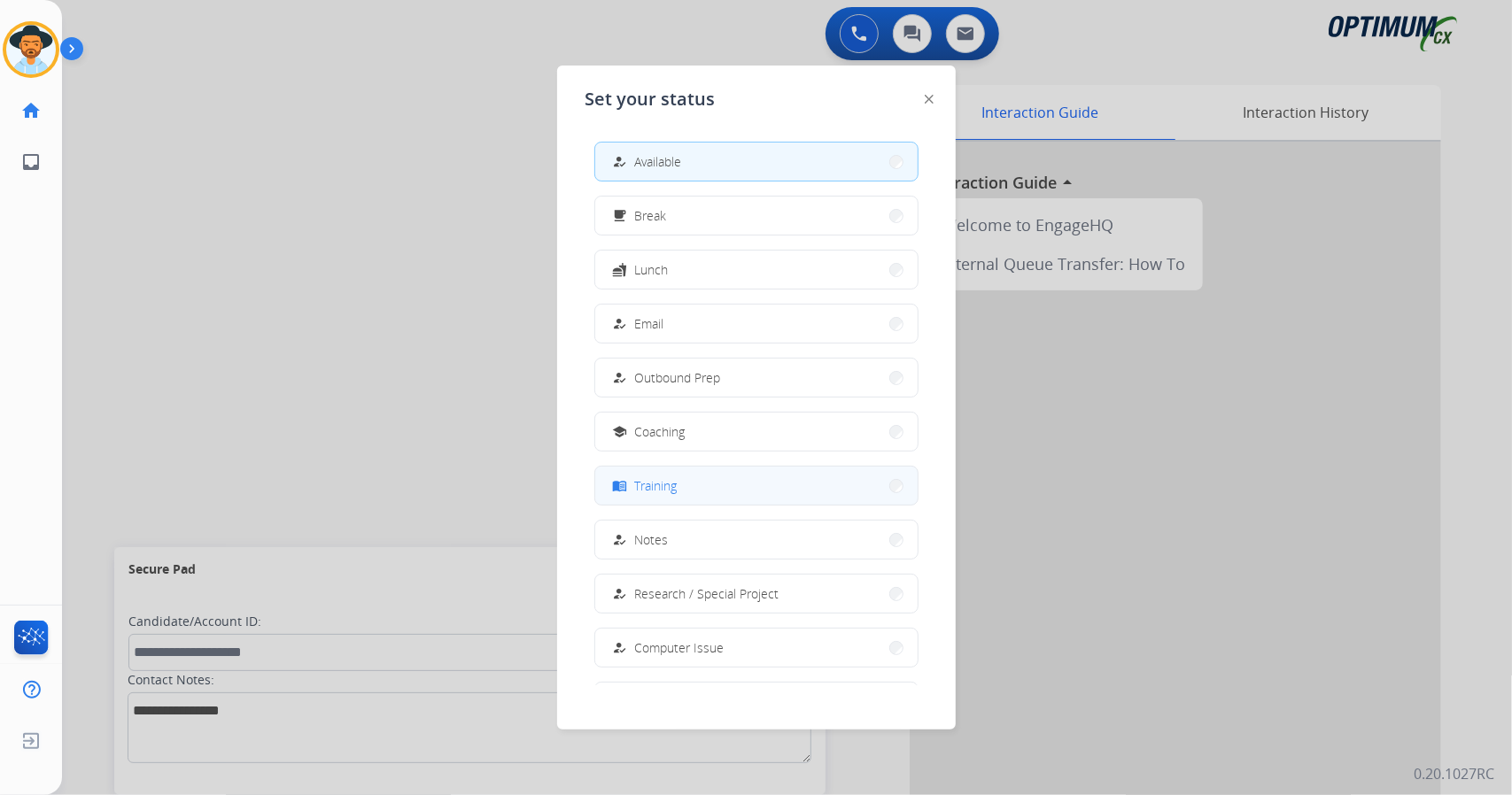
click at [710, 478] on button "menu_book Training" at bounding box center [756, 485] width 322 height 38
